Goal: Task Accomplishment & Management: Manage account settings

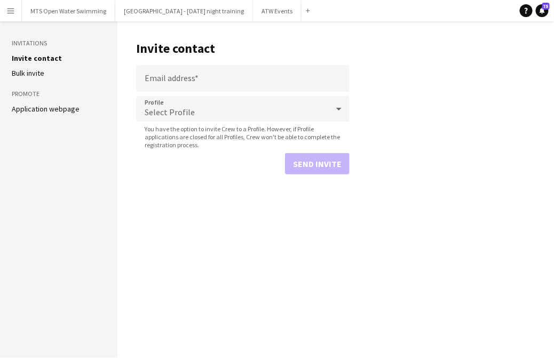
click at [7, 12] on app-icon "Menu" at bounding box center [10, 10] width 9 height 9
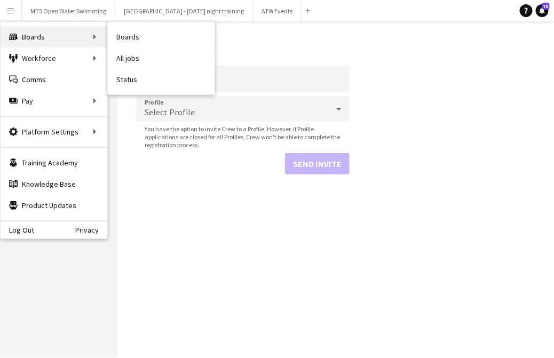
click at [25, 36] on div "Boards Boards" at bounding box center [54, 36] width 107 height 21
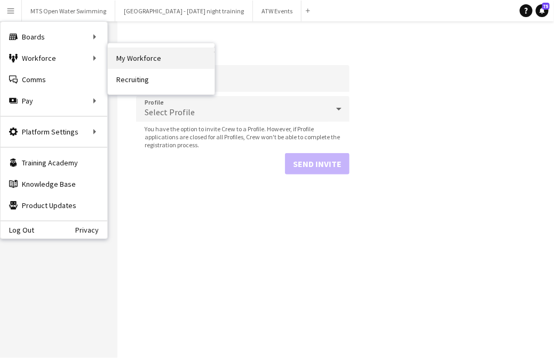
click at [123, 48] on link "My Workforce" at bounding box center [161, 58] width 107 height 21
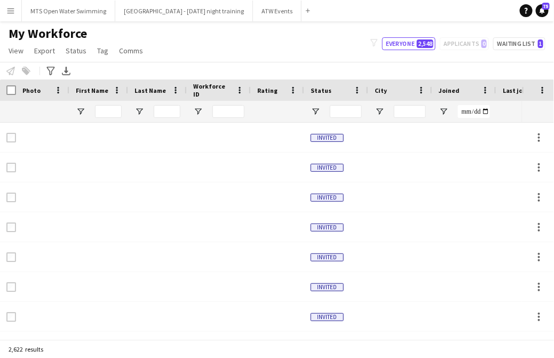
type input "****"
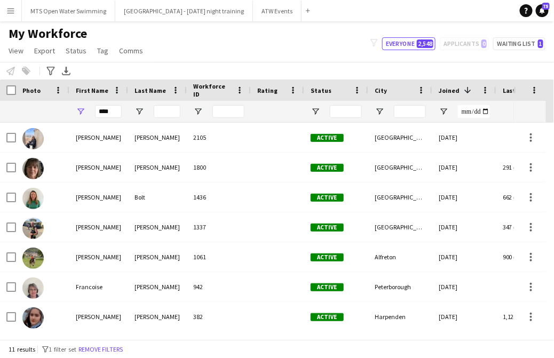
click at [5, 10] on button "Menu" at bounding box center [10, 10] width 21 height 21
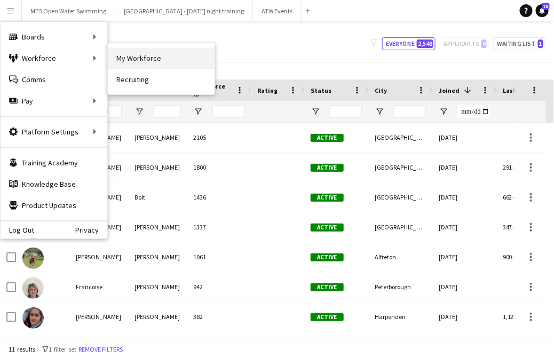
click at [115, 56] on link "My Workforce" at bounding box center [161, 58] width 107 height 21
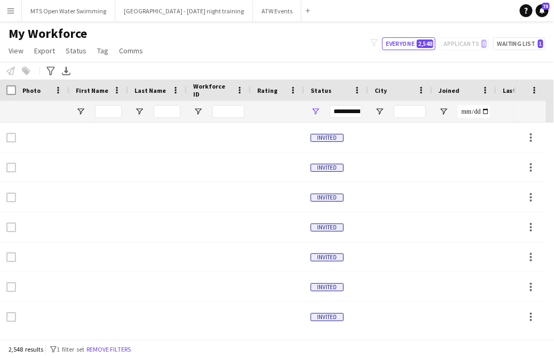
type input "****"
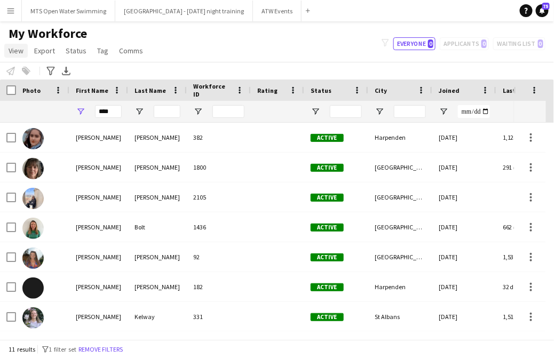
click at [19, 51] on span "View" at bounding box center [16, 51] width 15 height 10
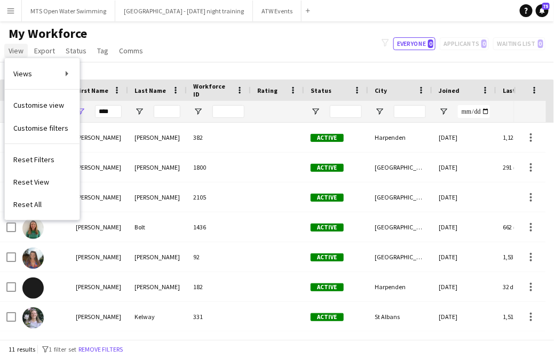
click at [17, 50] on span "View" at bounding box center [16, 51] width 15 height 10
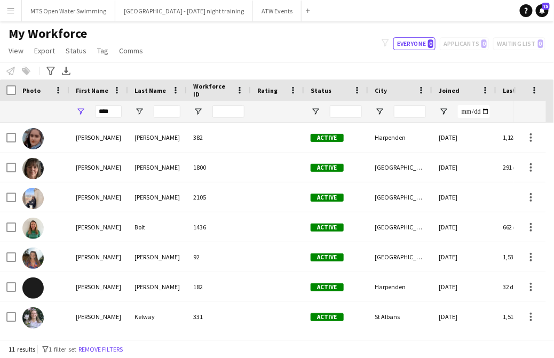
click at [9, 13] on app-icon "Menu" at bounding box center [10, 10] width 9 height 9
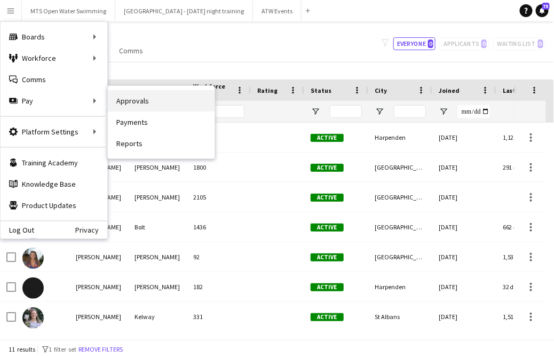
click at [113, 93] on link "Approvals" at bounding box center [161, 100] width 107 height 21
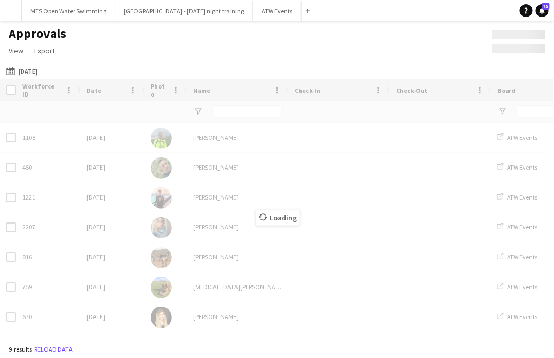
type input "**"
type input "**********"
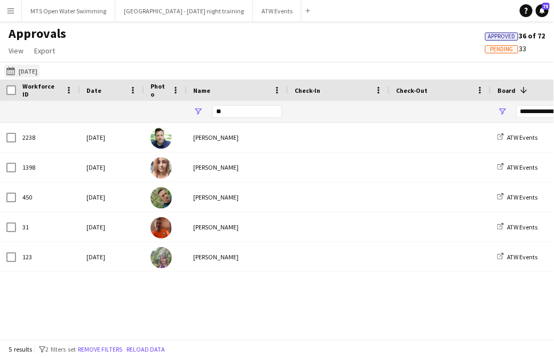
click at [30, 69] on button "[DATE] [DATE]" at bounding box center [21, 71] width 35 height 13
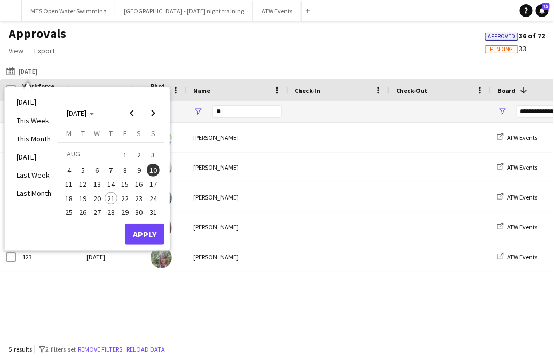
click at [121, 169] on span "8" at bounding box center [125, 170] width 13 height 13
click at [152, 231] on button "Apply" at bounding box center [145, 234] width 40 height 21
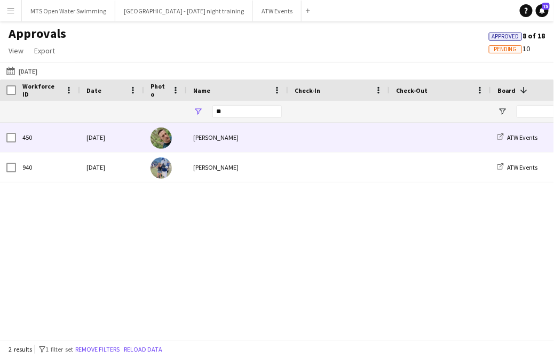
click at [212, 139] on div "[PERSON_NAME]" at bounding box center [237, 137] width 101 height 29
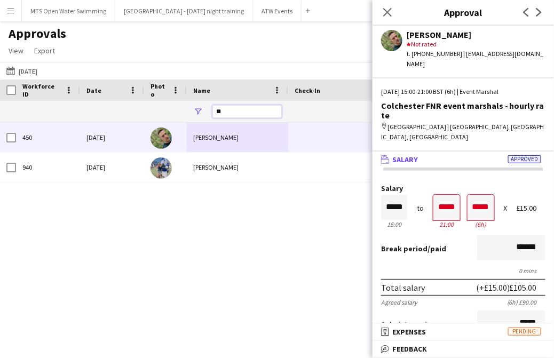
drag, startPoint x: 230, startPoint y: 114, endPoint x: 159, endPoint y: 110, distance: 71.7
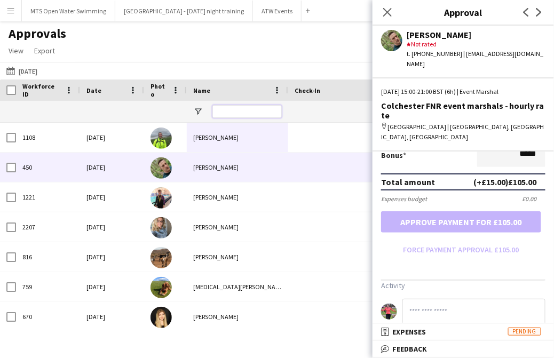
scroll to position [280, 0]
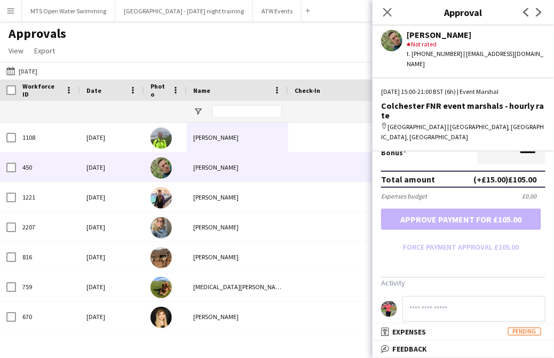
click at [416, 206] on form "Salary ***** 15:00 to ***** 21:00 ***** (6h) X £15.00 Break period /paid ******…" at bounding box center [464, 79] width 182 height 351
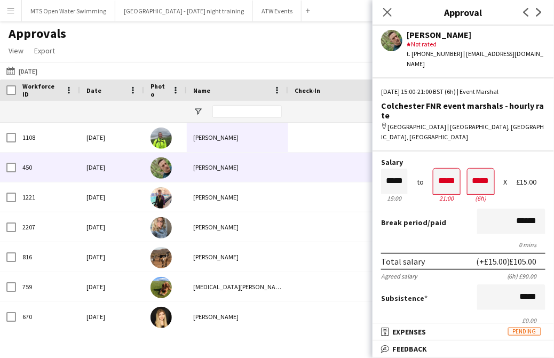
scroll to position [26, 0]
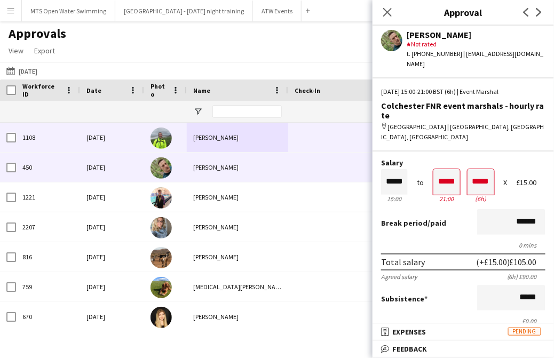
click at [297, 139] on span at bounding box center [339, 137] width 89 height 29
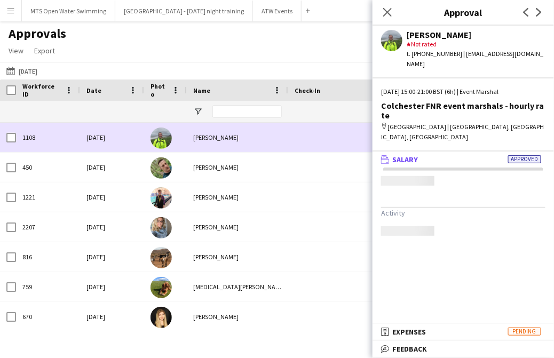
scroll to position [0, 0]
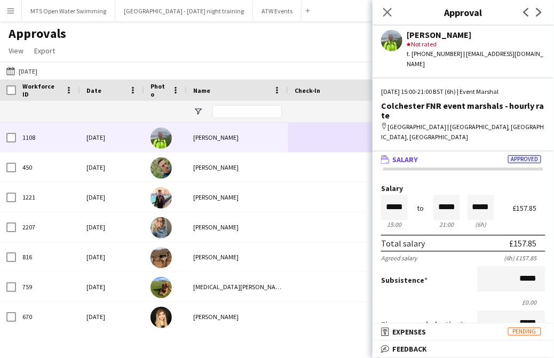
click at [222, 48] on div "Approvals View Customise view Customise filters Reset Filters Reset View Reset …" at bounding box center [277, 44] width 554 height 36
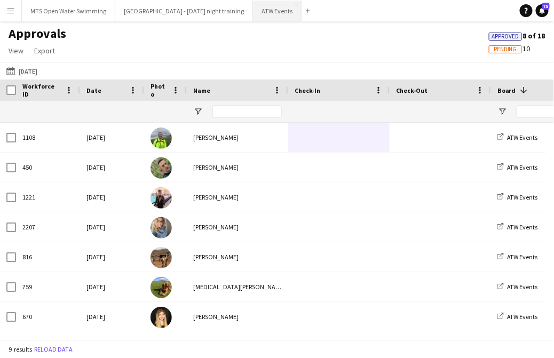
click at [253, 12] on button "ATW Events Close" at bounding box center [277, 11] width 49 height 21
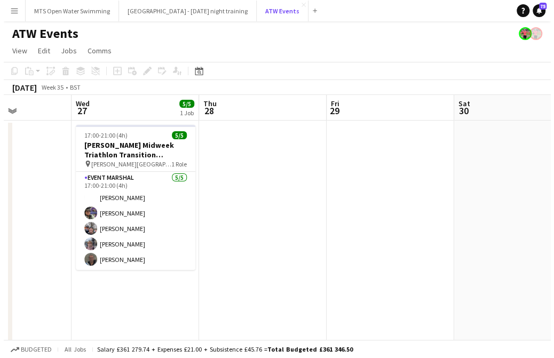
scroll to position [0, 317]
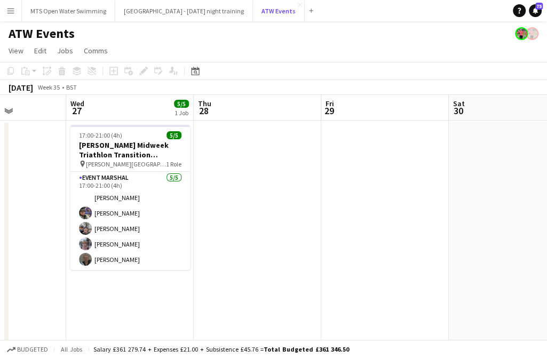
click at [253, 1] on button "ATW Events Close" at bounding box center [279, 11] width 52 height 21
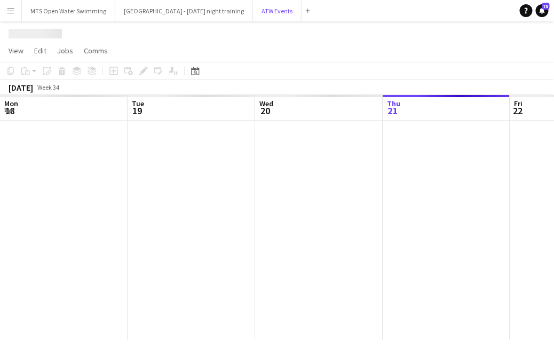
scroll to position [0, 255]
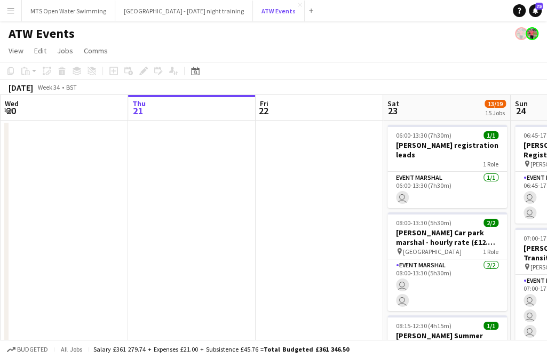
click at [253, 1] on button "ATW Events Close" at bounding box center [279, 11] width 52 height 21
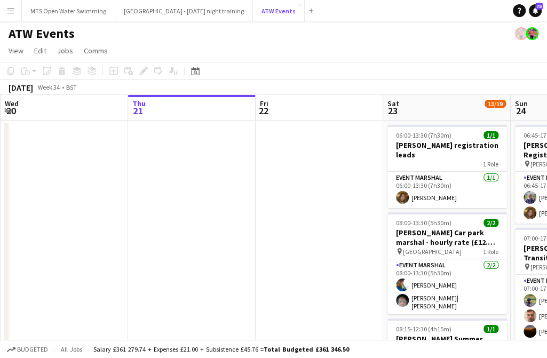
click at [253, 1] on button "ATW Events Close" at bounding box center [279, 11] width 52 height 21
